Goal: Find specific page/section: Find specific page/section

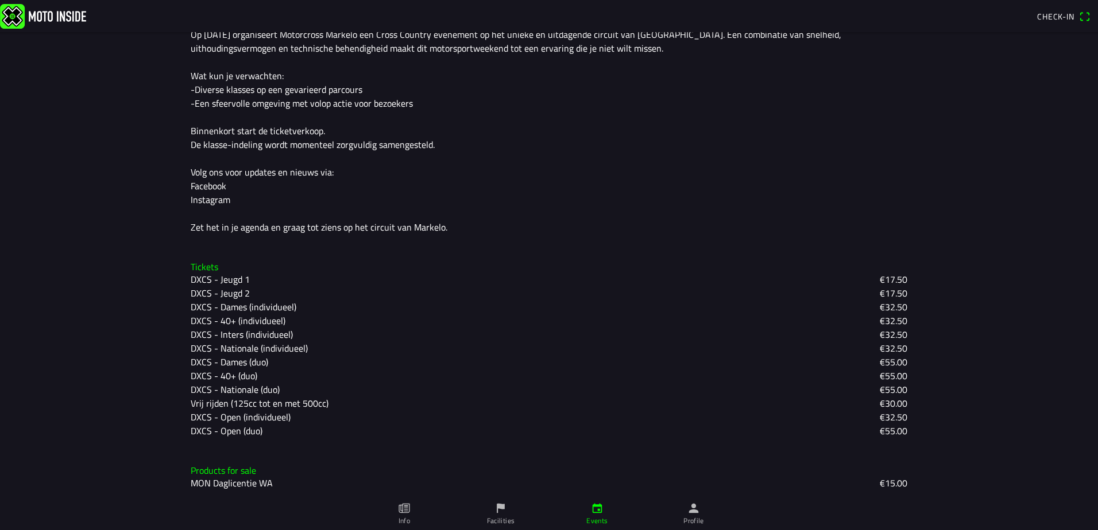
scroll to position [381, 0]
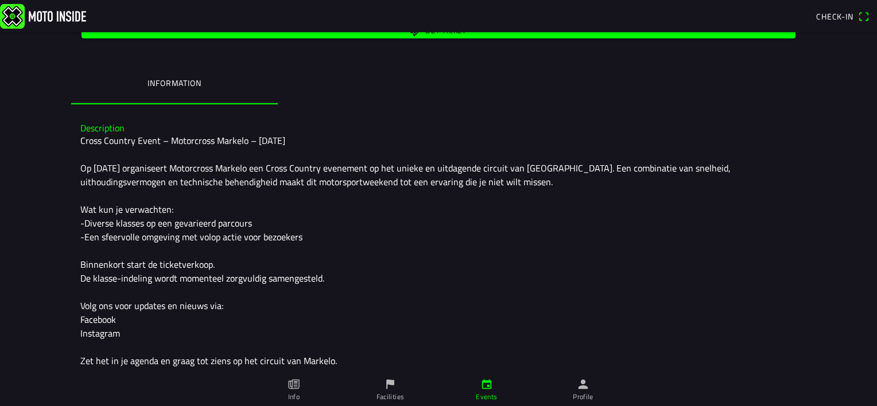
scroll to position [209, 0]
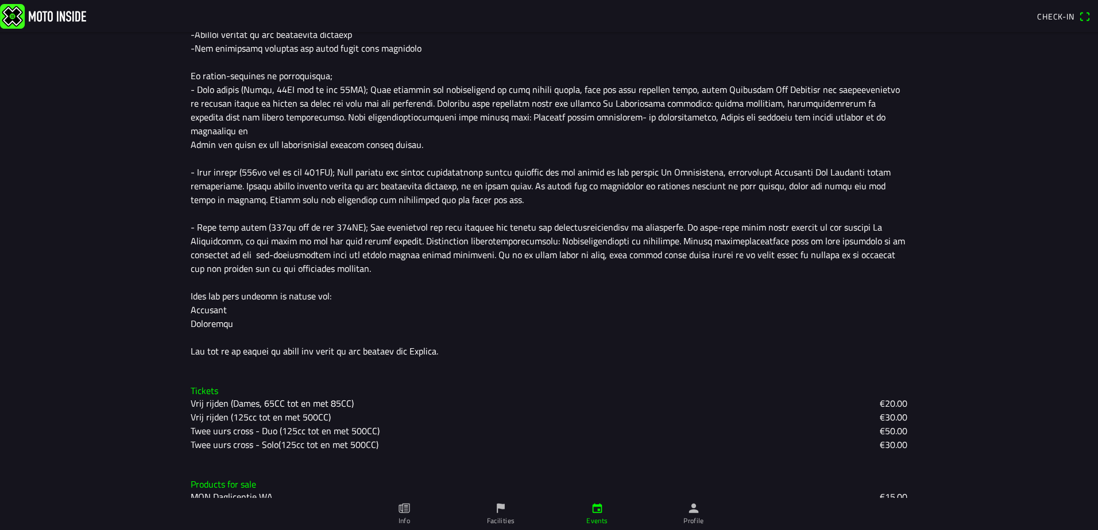
scroll to position [436, 0]
